Goal: Find contact information: Obtain details needed to contact an individual or organization

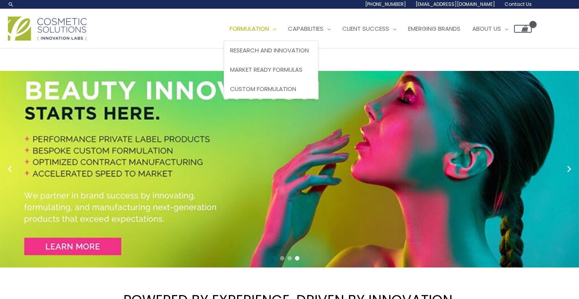
click at [269, 30] on span "Formulation" at bounding box center [249, 28] width 39 height 8
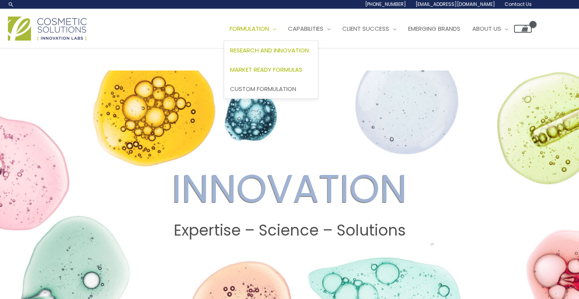
click at [283, 67] on span "Market Ready Formulas" at bounding box center [266, 69] width 73 height 8
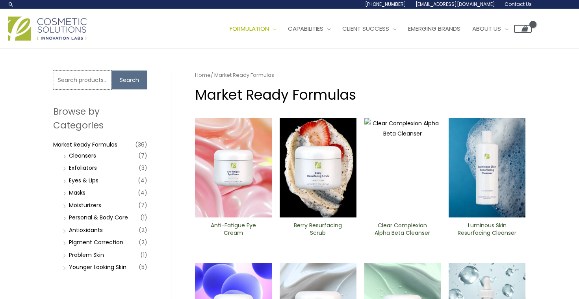
click at [92, 87] on input "Search for:" at bounding box center [82, 80] width 58 height 19
type input "magnesium"
click at [112, 71] on button "Search" at bounding box center [130, 80] width 36 height 19
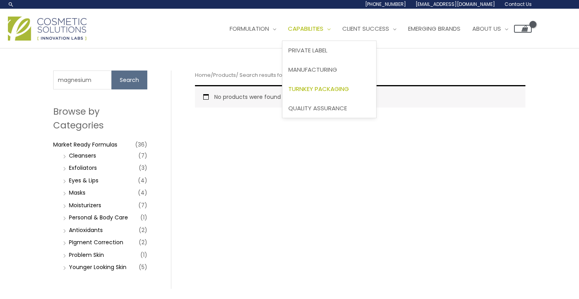
click at [311, 92] on span "Turnkey Packaging" at bounding box center [319, 89] width 61 height 8
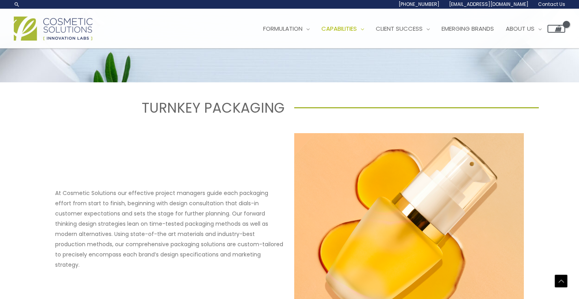
scroll to position [250, 0]
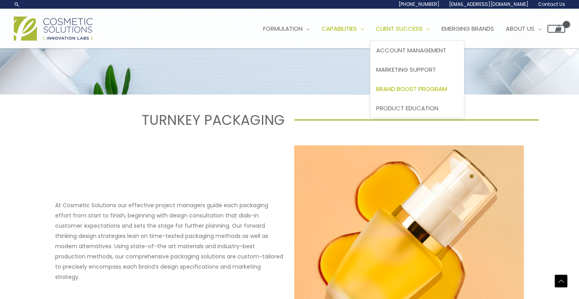
click at [399, 93] on span "Brand Boost Program" at bounding box center [411, 89] width 71 height 8
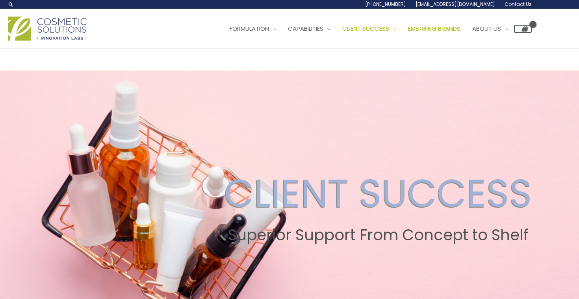
click at [446, 30] on span "Emerging Brands" at bounding box center [434, 28] width 52 height 8
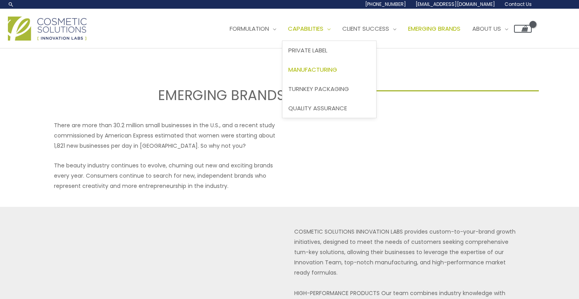
click at [308, 73] on span "Manufacturing" at bounding box center [313, 69] width 49 height 8
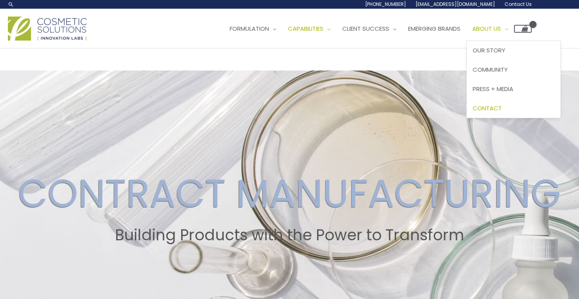
click at [497, 109] on span "Contact" at bounding box center [487, 108] width 29 height 8
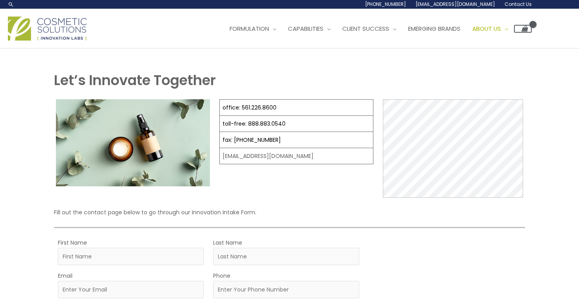
select select
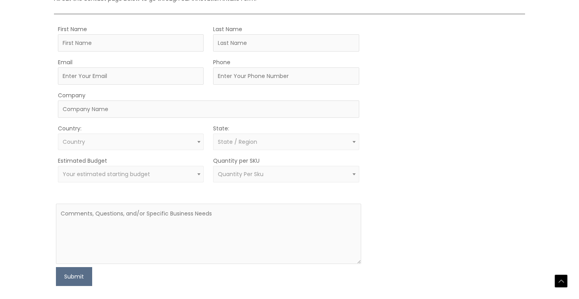
scroll to position [224, 0]
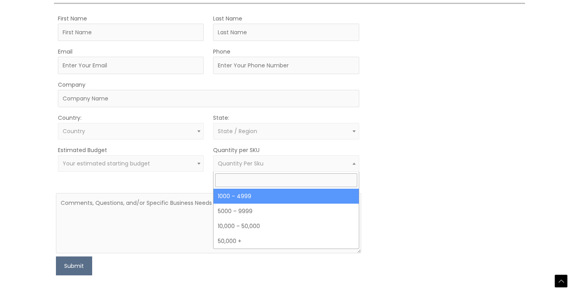
click at [288, 168] on span "Quantity Per Sku" at bounding box center [286, 163] width 146 height 17
click at [190, 168] on span "Your estimated starting budget" at bounding box center [131, 163] width 146 height 17
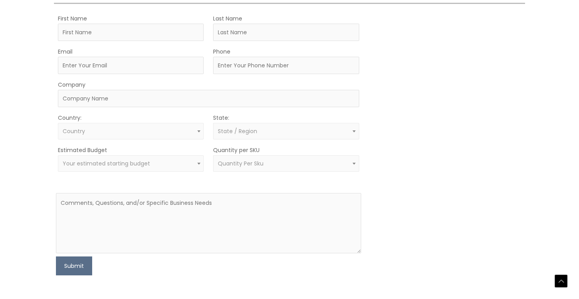
click at [441, 127] on div "MOQ TRIGGER STEP 2 TRIGGER" at bounding box center [447, 144] width 153 height 262
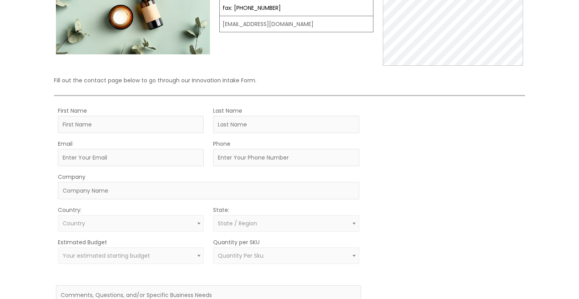
scroll to position [204, 0]
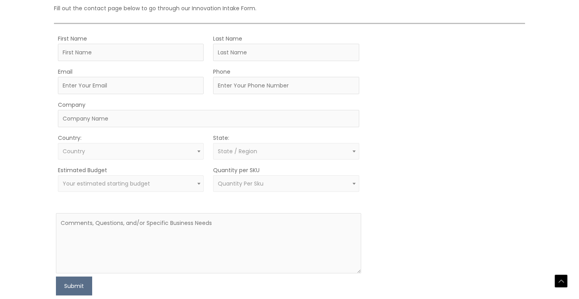
click at [202, 185] on span at bounding box center [198, 184] width 9 height 10
click at [441, 141] on div "MOQ TRIGGER STEP 2 TRIGGER" at bounding box center [447, 165] width 153 height 262
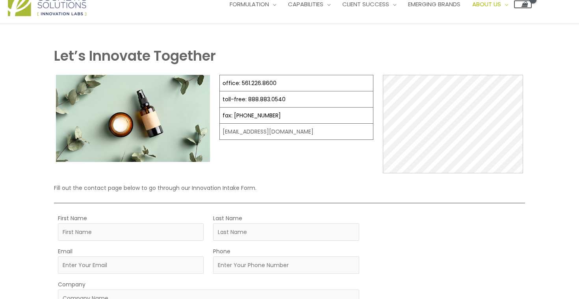
scroll to position [0, 0]
